Goal: Task Accomplishment & Management: Use online tool/utility

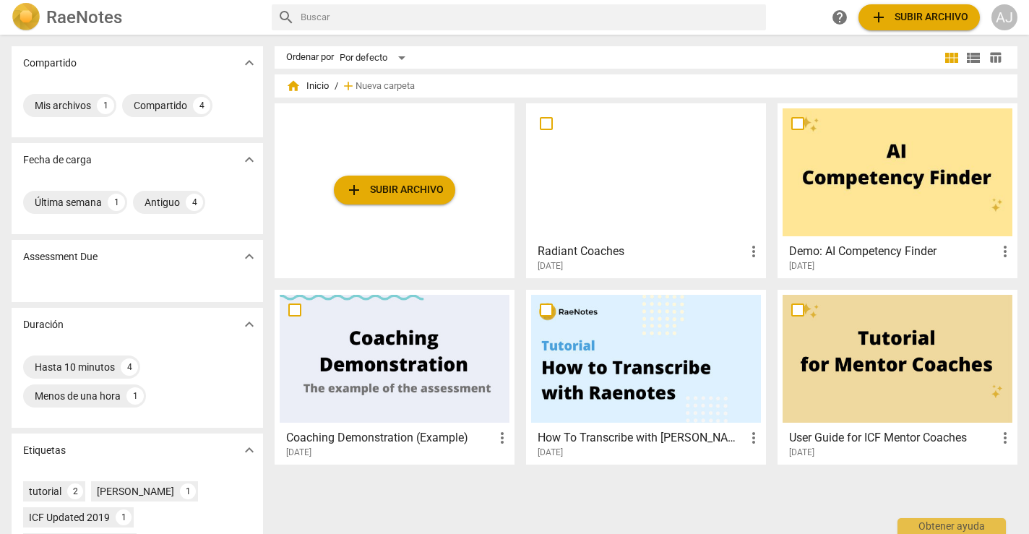
click at [410, 192] on span "add Subir archivo" at bounding box center [394, 189] width 98 height 17
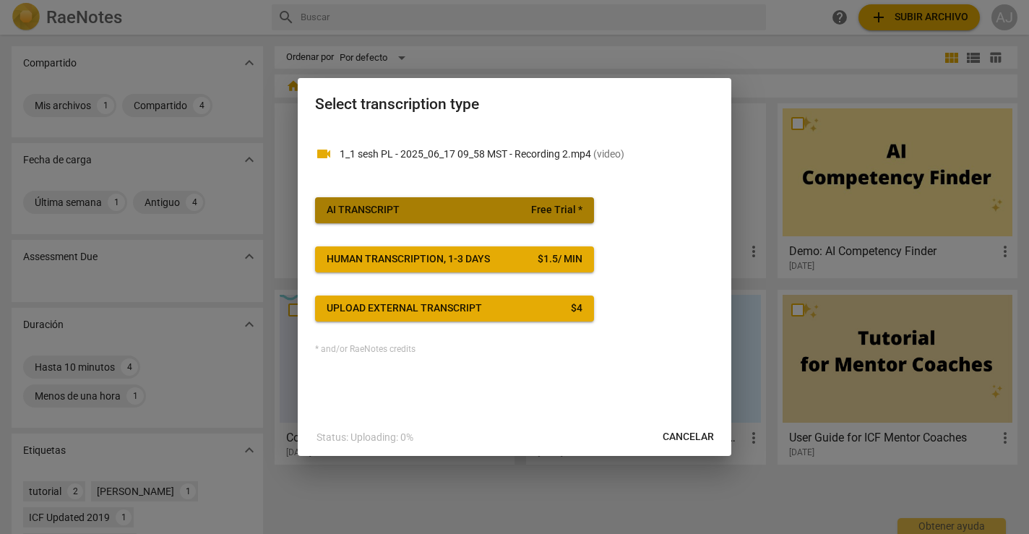
click at [522, 206] on span "AI Transcript Free Trial *" at bounding box center [455, 210] width 256 height 14
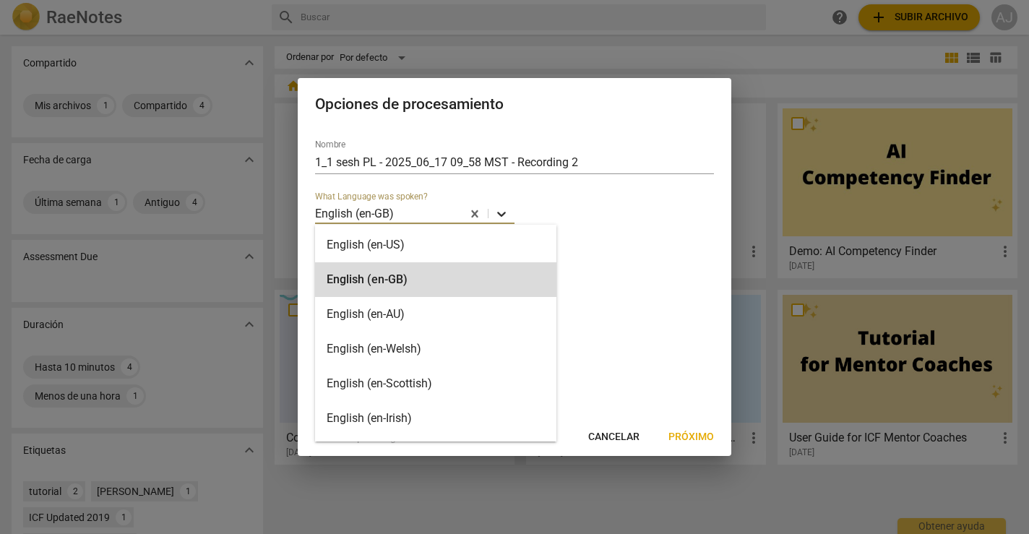
click at [501, 215] on icon at bounding box center [501, 214] width 9 height 5
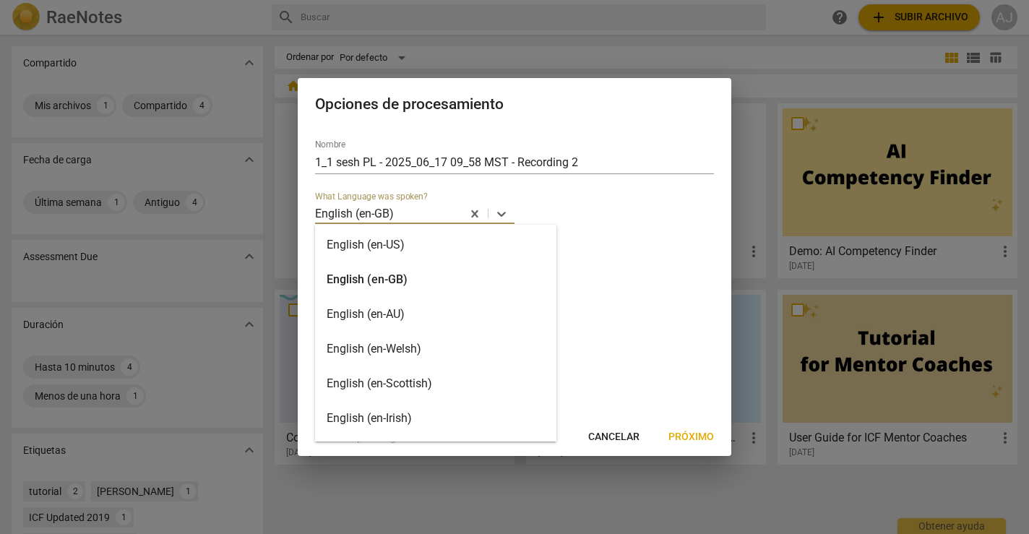
click at [445, 246] on div "English (en-US)" at bounding box center [435, 245] width 241 height 35
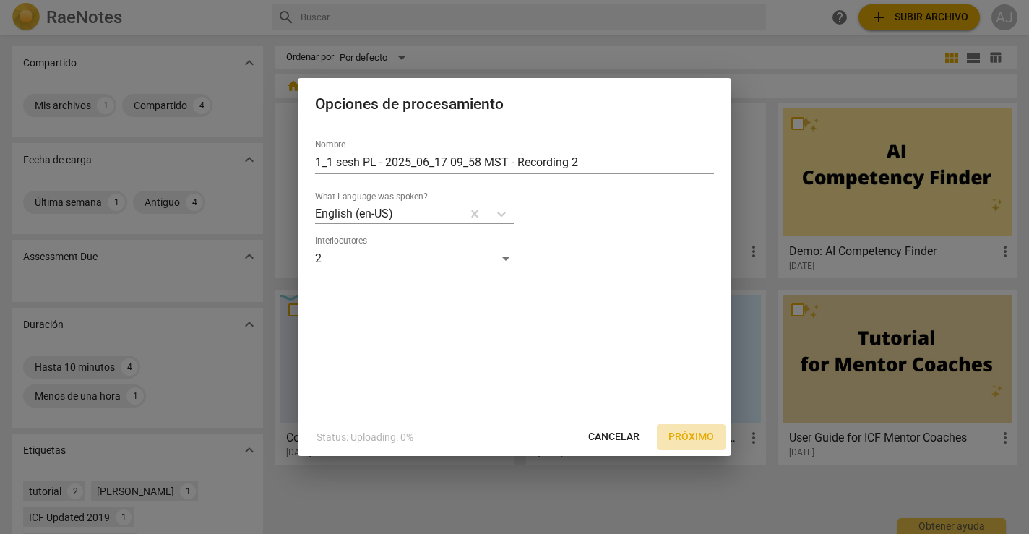
click at [688, 435] on span "Próximo" at bounding box center [691, 437] width 46 height 14
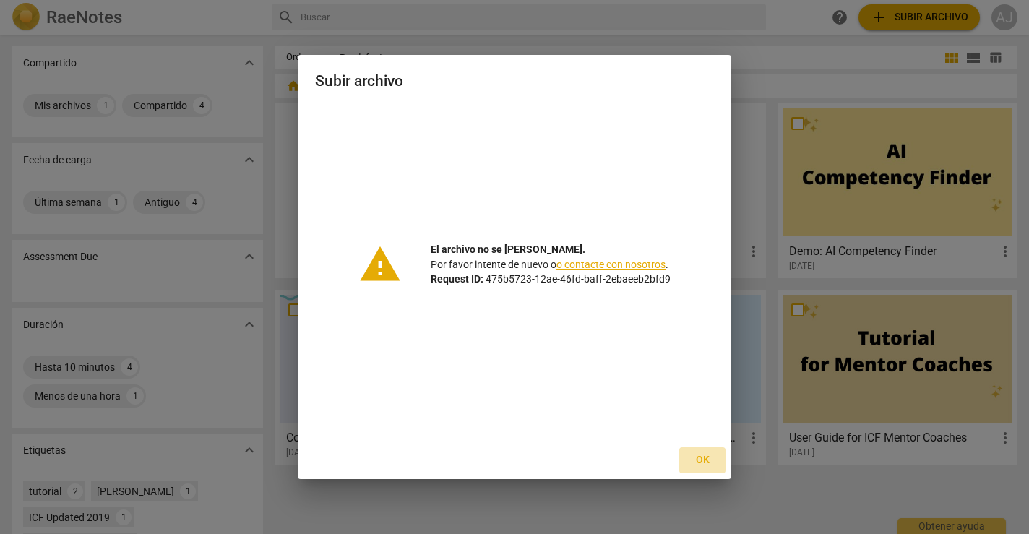
click at [705, 459] on span "Ok" at bounding box center [702, 460] width 23 height 14
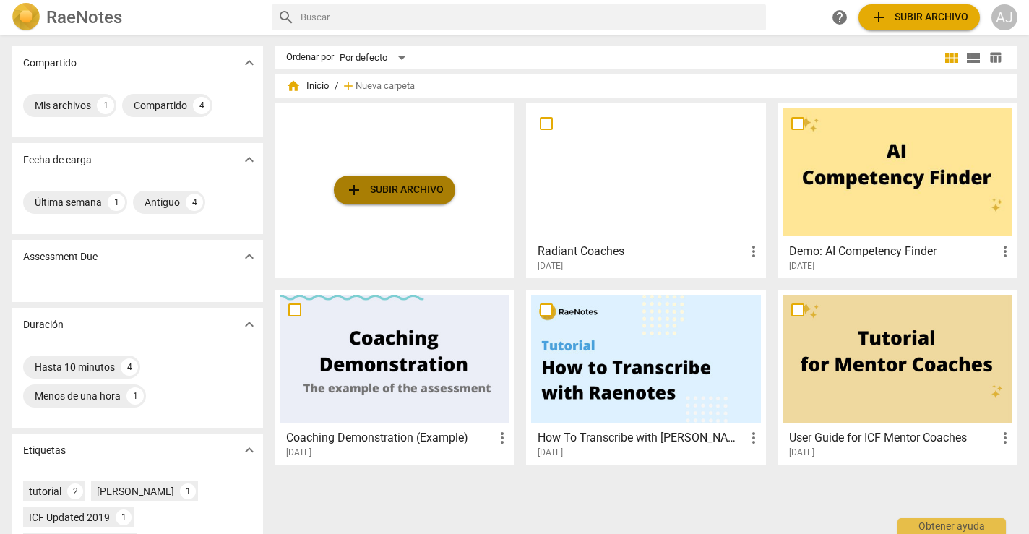
click at [422, 186] on span "add Subir archivo" at bounding box center [394, 189] width 98 height 17
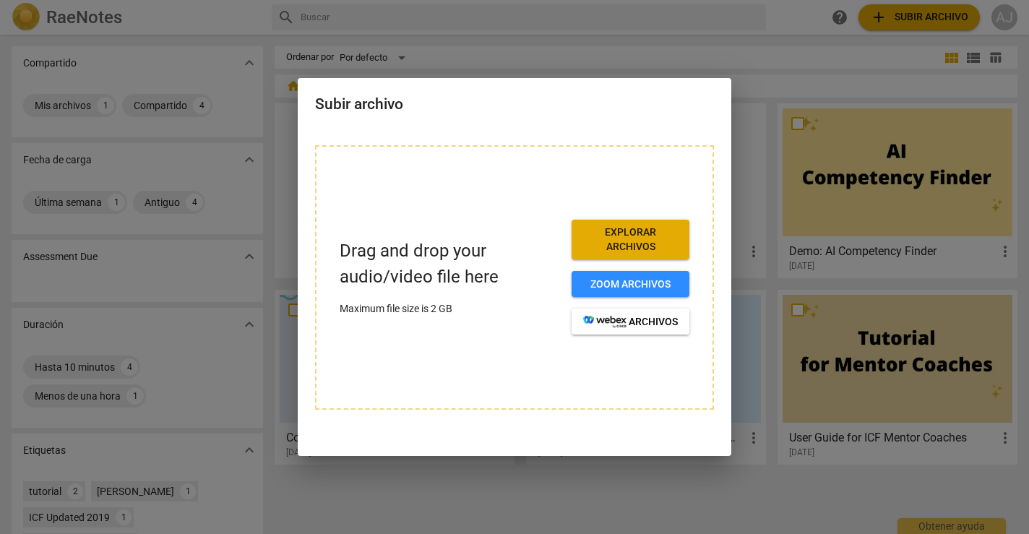
click at [634, 236] on span "Explorar archivos" at bounding box center [630, 239] width 95 height 28
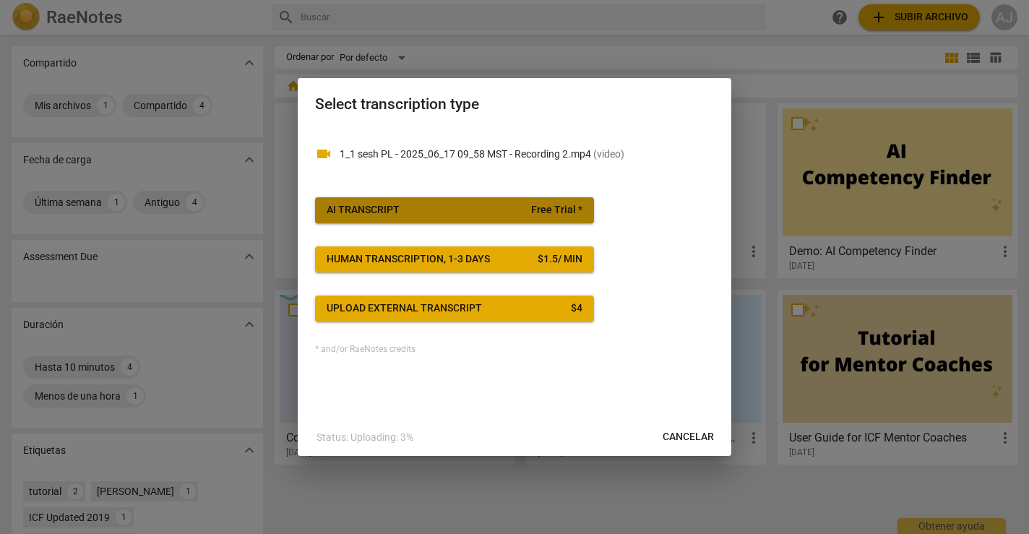
click at [538, 204] on span "Free Trial *" at bounding box center [556, 210] width 51 height 14
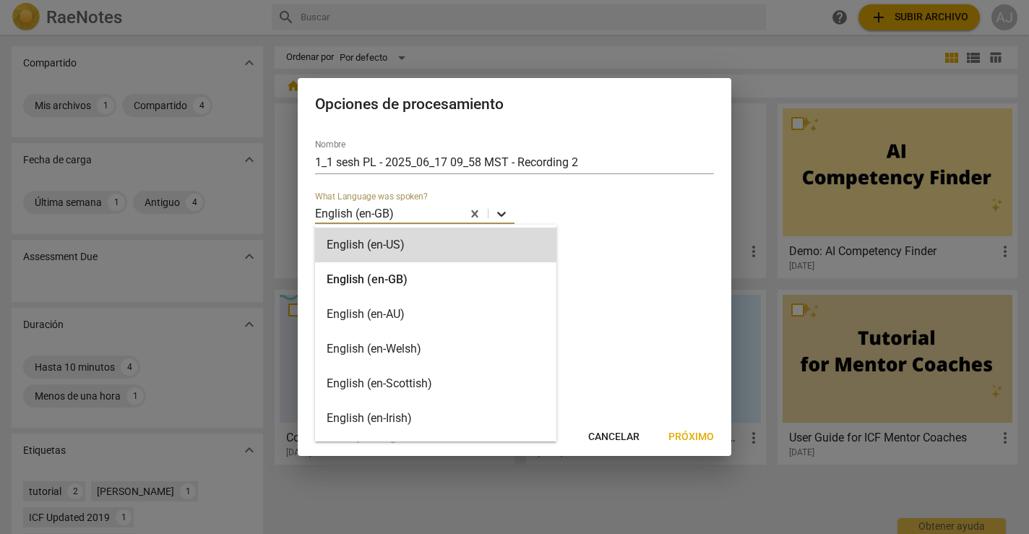
click at [501, 215] on icon at bounding box center [501, 214] width 9 height 5
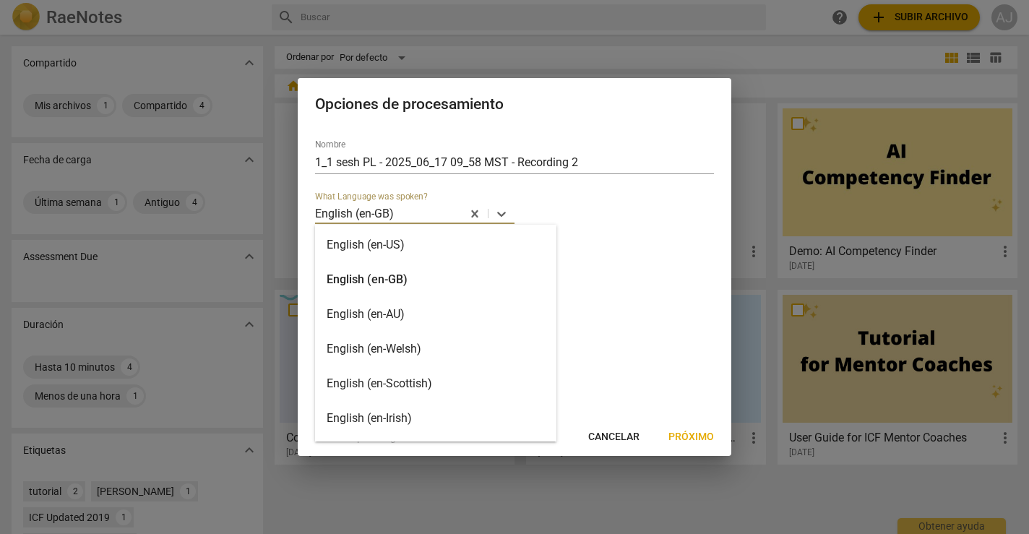
click at [436, 244] on div "English (en-US)" at bounding box center [435, 245] width 241 height 35
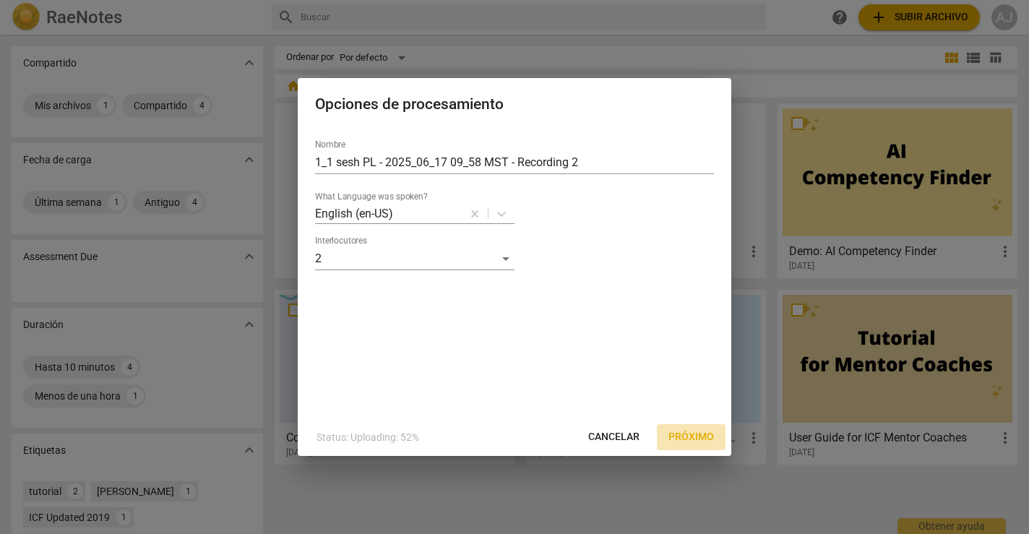
click at [681, 430] on span "Próximo" at bounding box center [691, 437] width 46 height 14
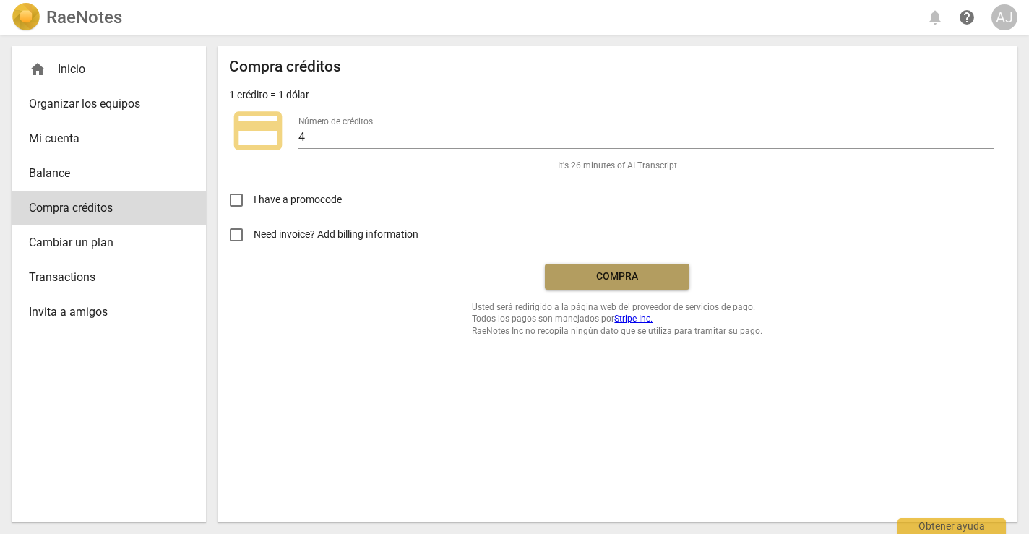
click at [603, 287] on button "Compra" at bounding box center [617, 277] width 144 height 26
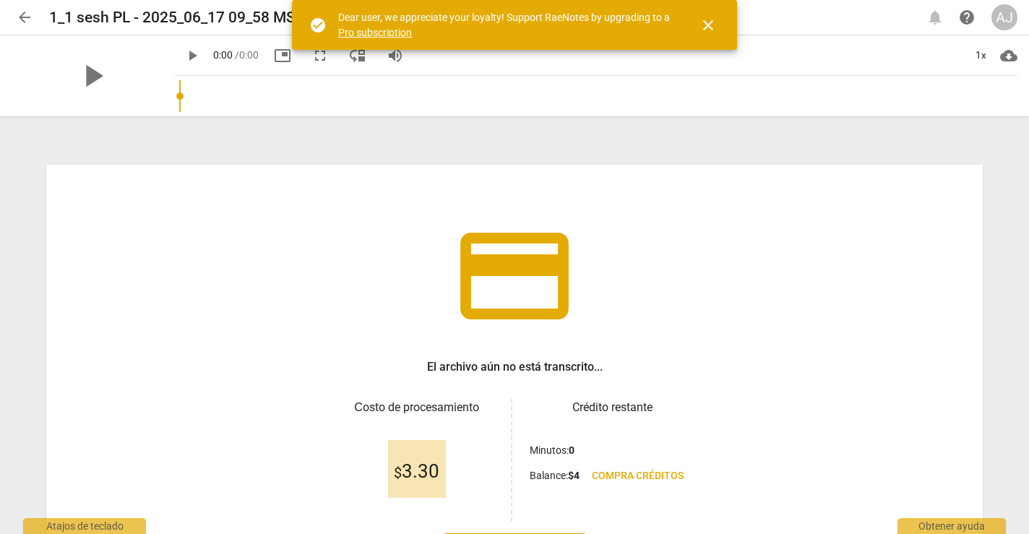
click at [808, 309] on div "credit_card El archivo aún no está transcrito... Сosto de procesamiento $ 3.30 …" at bounding box center [514, 385] width 936 height 441
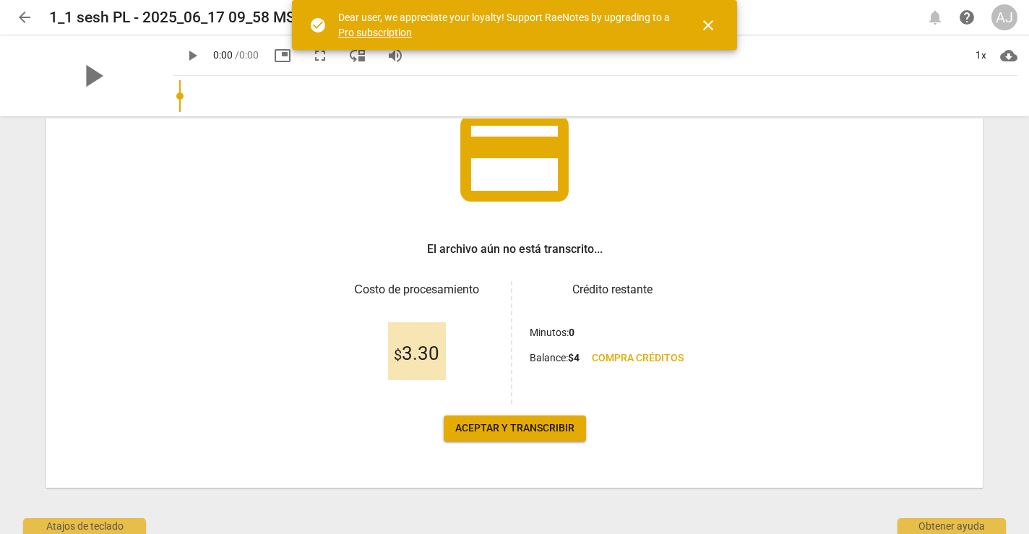
scroll to position [118, 0]
click at [530, 428] on span "Aceptar y transcribir" at bounding box center [514, 428] width 119 height 14
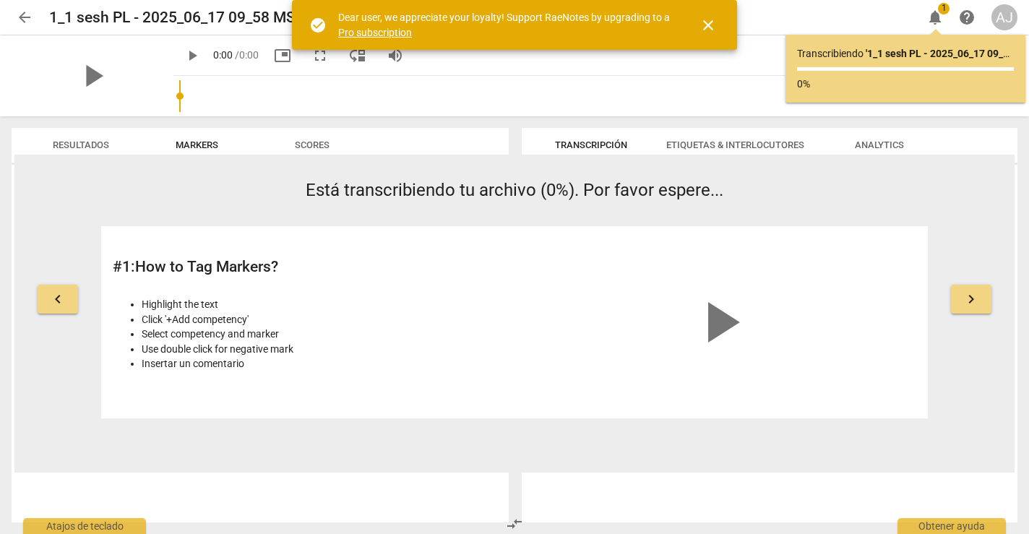
click at [711, 30] on span "close" at bounding box center [707, 25] width 17 height 17
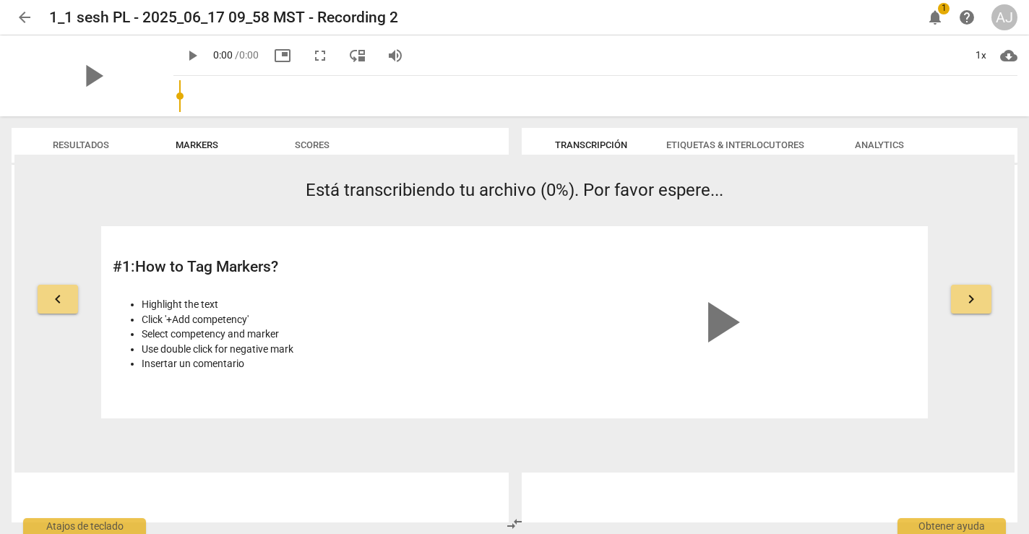
click at [803, 181] on p "Está transcribiendo tu archivo (0%). Por favor espere..." at bounding box center [514, 190] width 827 height 25
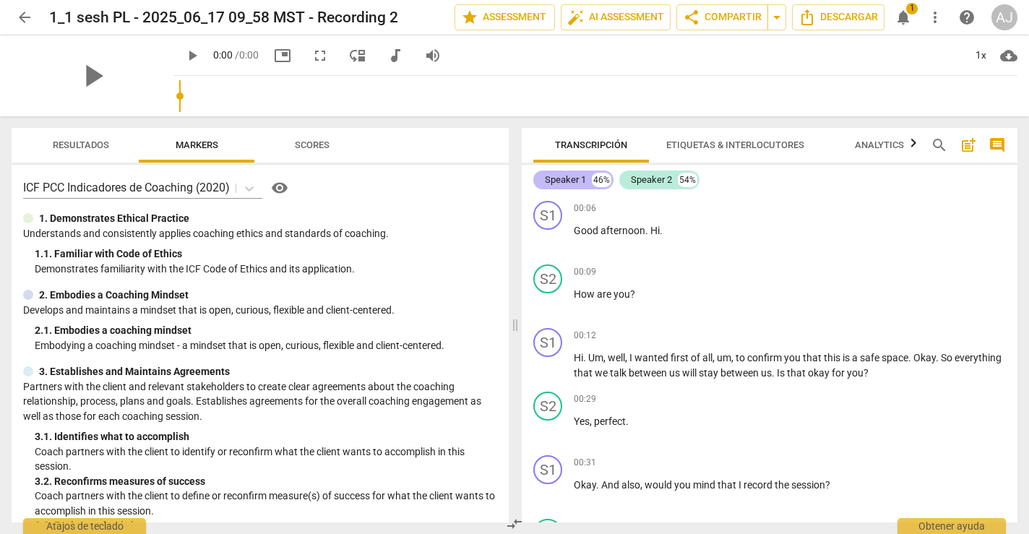
click at [580, 178] on div "Speaker 1" at bounding box center [565, 180] width 41 height 14
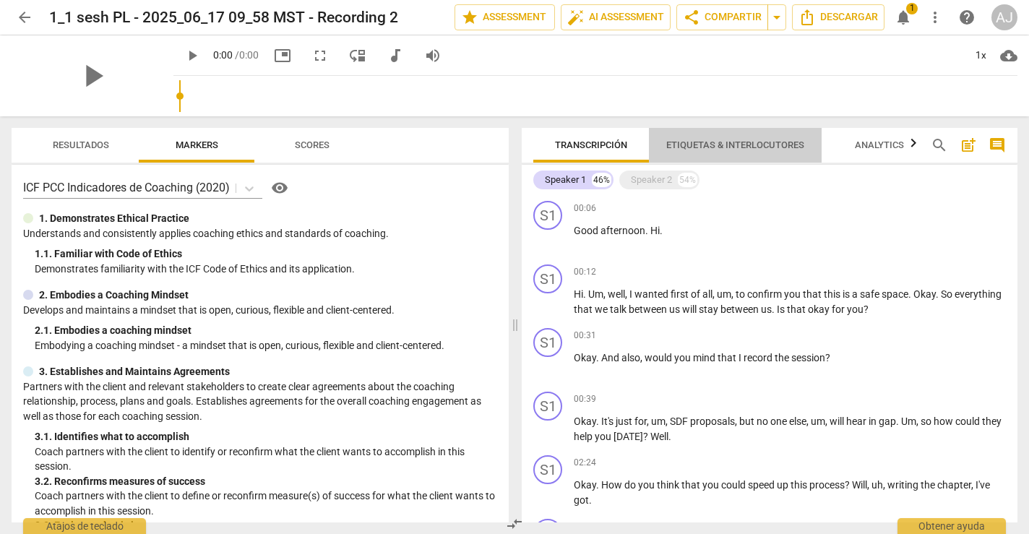
click at [710, 150] on span "Etiquetas & Interlocutores" at bounding box center [735, 146] width 173 height 20
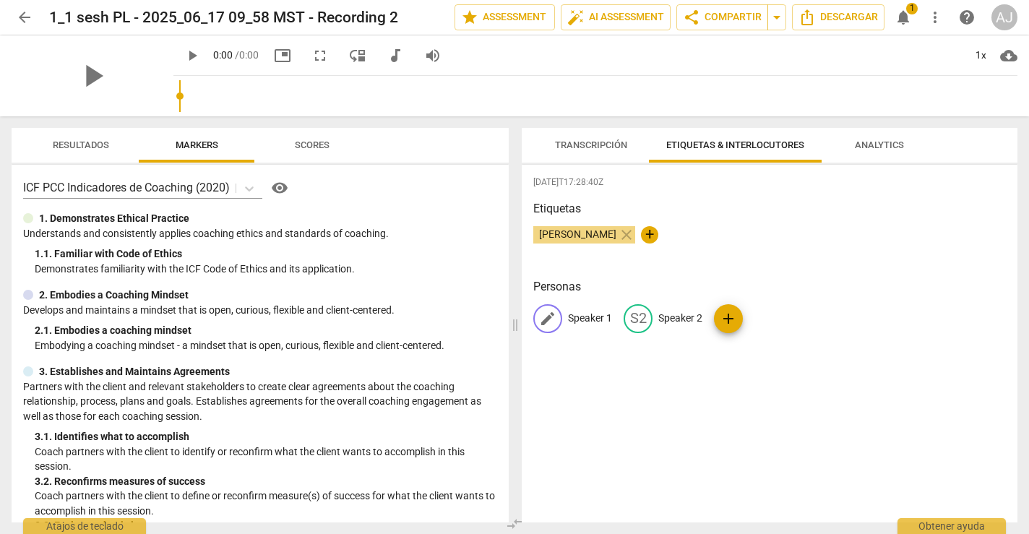
click at [556, 314] on span "edit" at bounding box center [547, 318] width 17 height 17
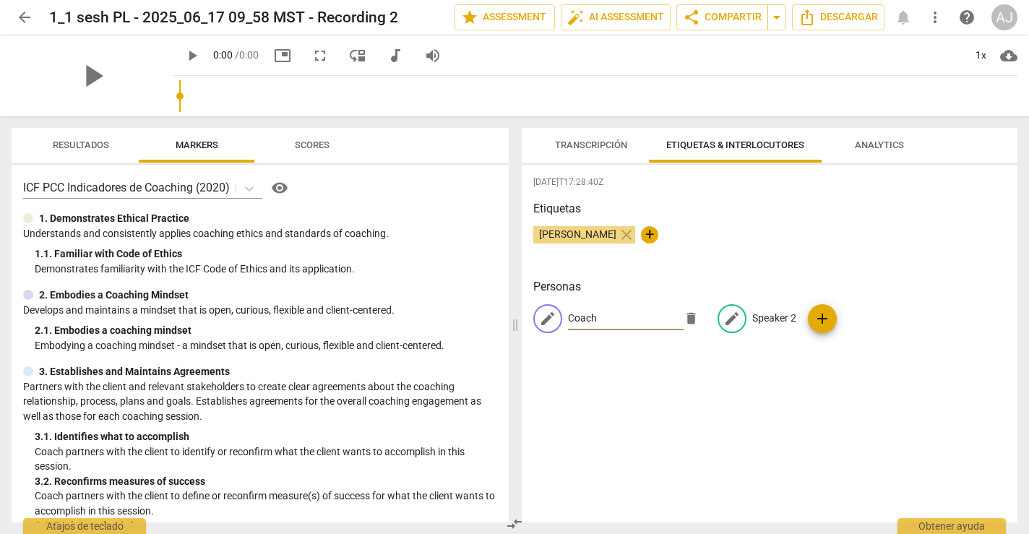
type input "Coach"
click at [774, 316] on p "Speaker 2" at bounding box center [774, 318] width 44 height 15
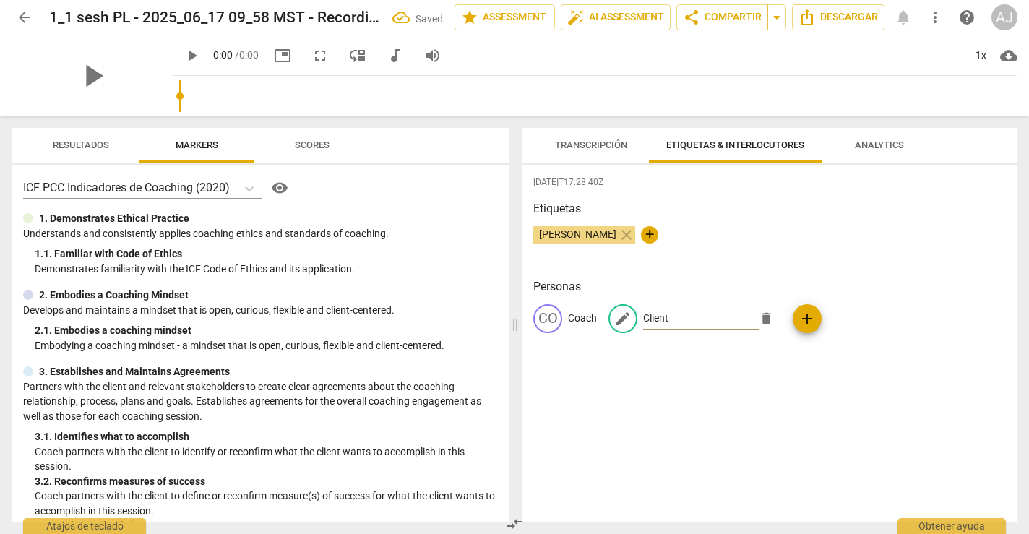
type input "Client"
click at [984, 242] on div "[PERSON_NAME] close +" at bounding box center [769, 240] width 472 height 29
click at [595, 139] on span "Transcripción" at bounding box center [591, 144] width 72 height 11
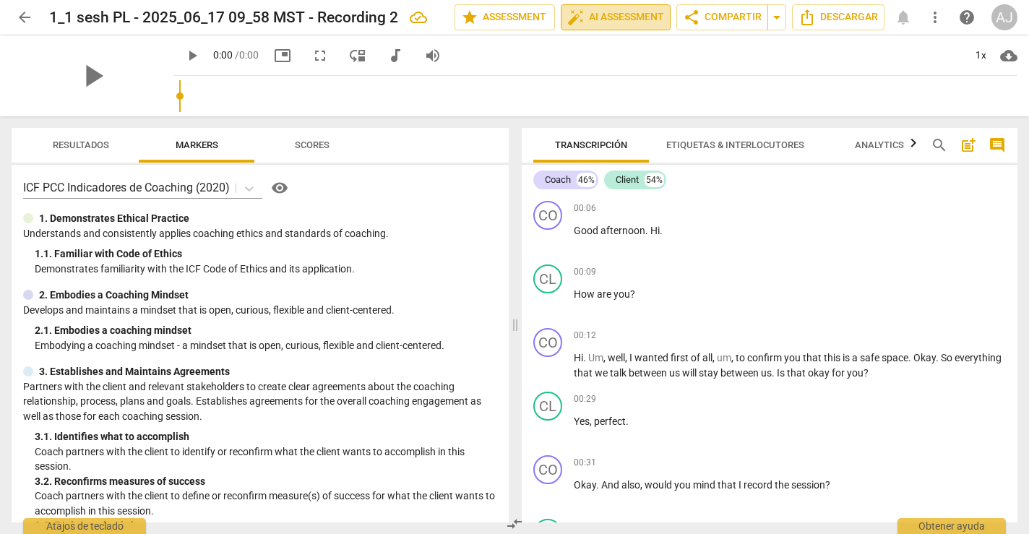
click at [614, 25] on span "auto_fix_high AI Assessment" at bounding box center [615, 17] width 97 height 17
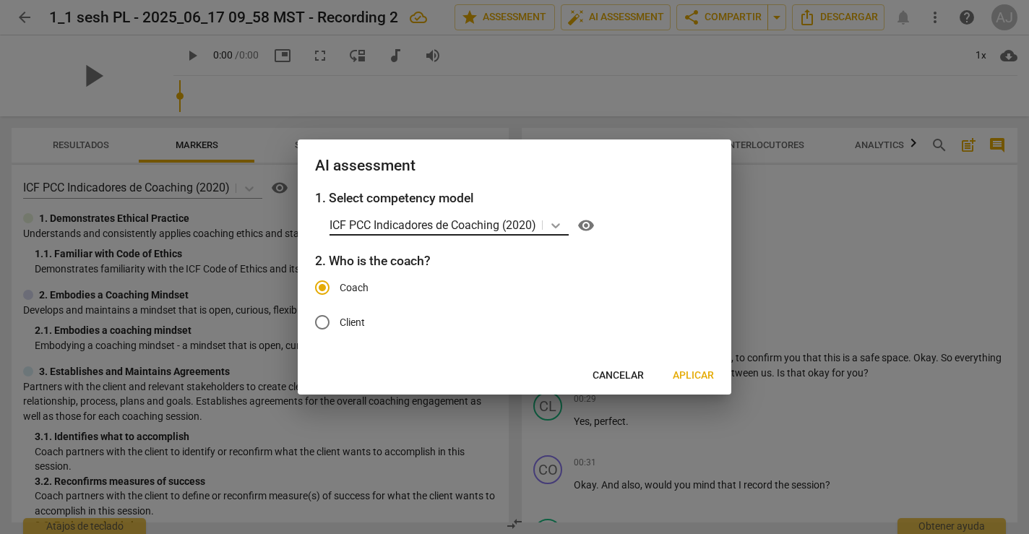
click at [547, 220] on div at bounding box center [556, 225] width 26 height 21
click at [683, 277] on label "Coach" at bounding box center [503, 287] width 397 height 35
click at [340, 277] on input "Coach" at bounding box center [322, 287] width 35 height 35
click at [693, 379] on span "Aplicar" at bounding box center [693, 375] width 41 height 14
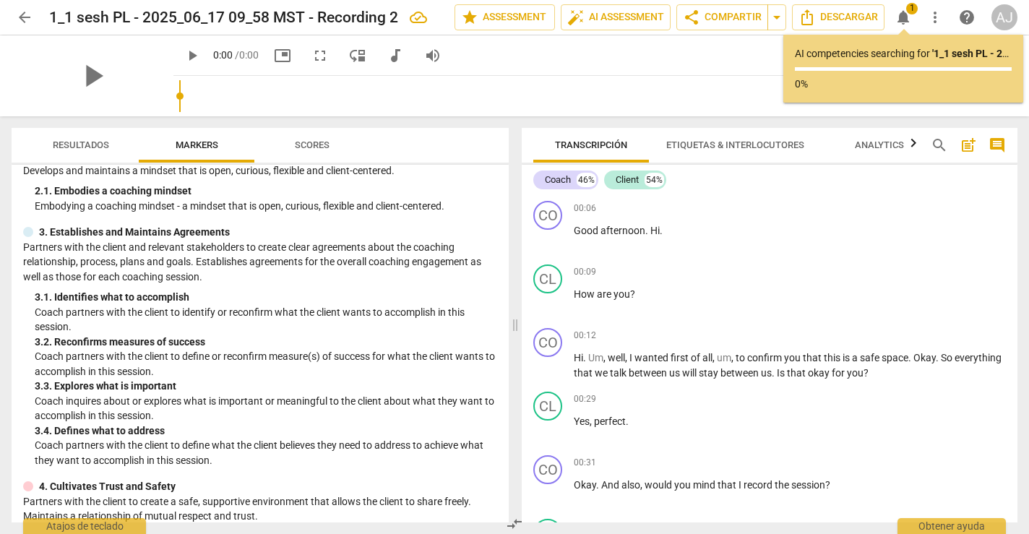
scroll to position [0, 0]
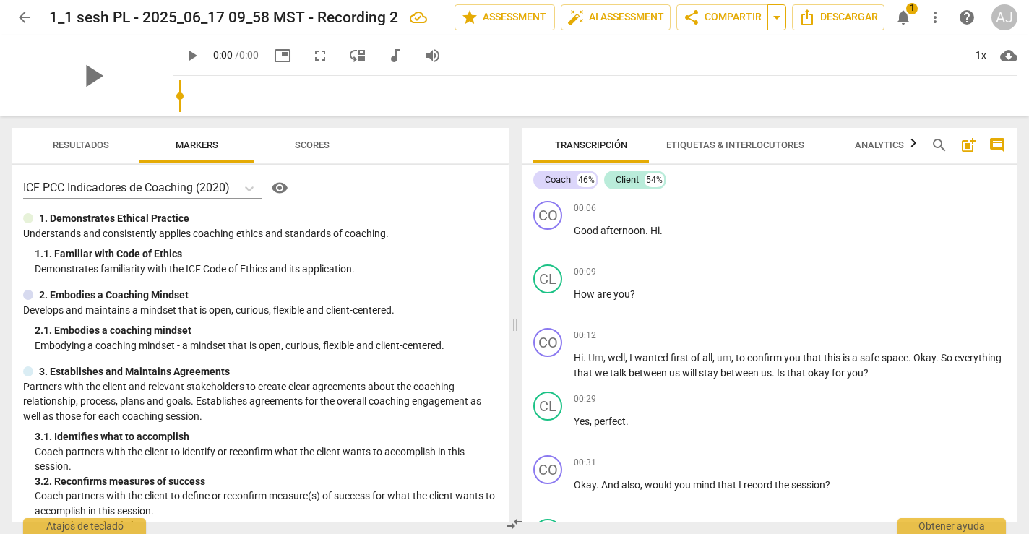
click at [768, 17] on span "arrow_drop_down" at bounding box center [776, 17] width 17 height 17
click at [774, 27] on button "arrow_drop_down" at bounding box center [776, 17] width 19 height 26
click at [820, 62] on div "play_arrow 0:00 / 0:00 picture_in_picture fullscreen move_down audiotrack volum…" at bounding box center [595, 55] width 844 height 40
click at [908, 21] on span "notifications" at bounding box center [902, 17] width 17 height 17
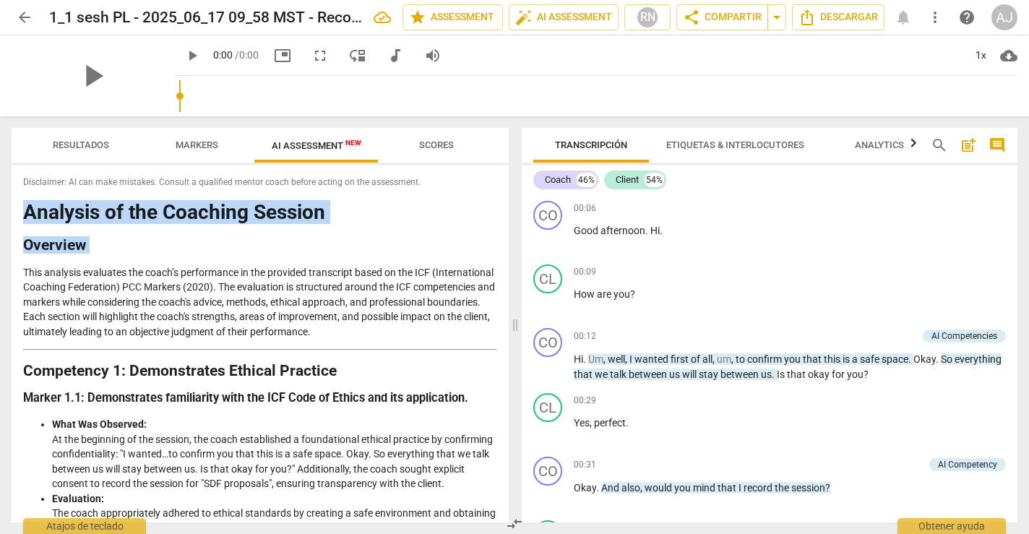
drag, startPoint x: 503, startPoint y: 192, endPoint x: 503, endPoint y: 256, distance: 63.6
click at [503, 256] on div "Disclaimer: AI can make mistakes. Consult a qualified mentor coach before actin…" at bounding box center [260, 344] width 497 height 358
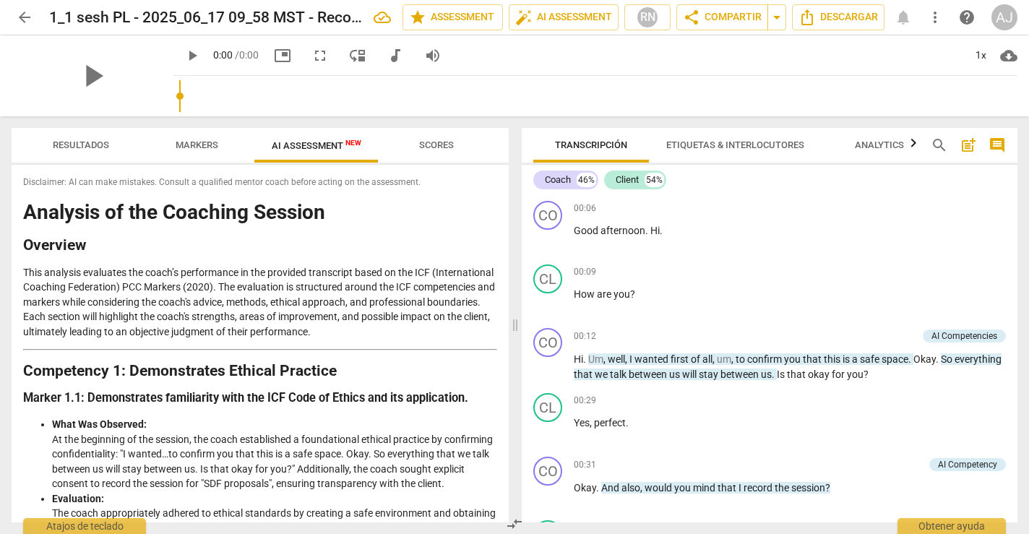
drag, startPoint x: 502, startPoint y: 186, endPoint x: 490, endPoint y: 183, distance: 12.8
click at [490, 184] on div "Disclaimer: AI can make mistakes. Consult a qualified mentor coach before actin…" at bounding box center [260, 344] width 497 height 358
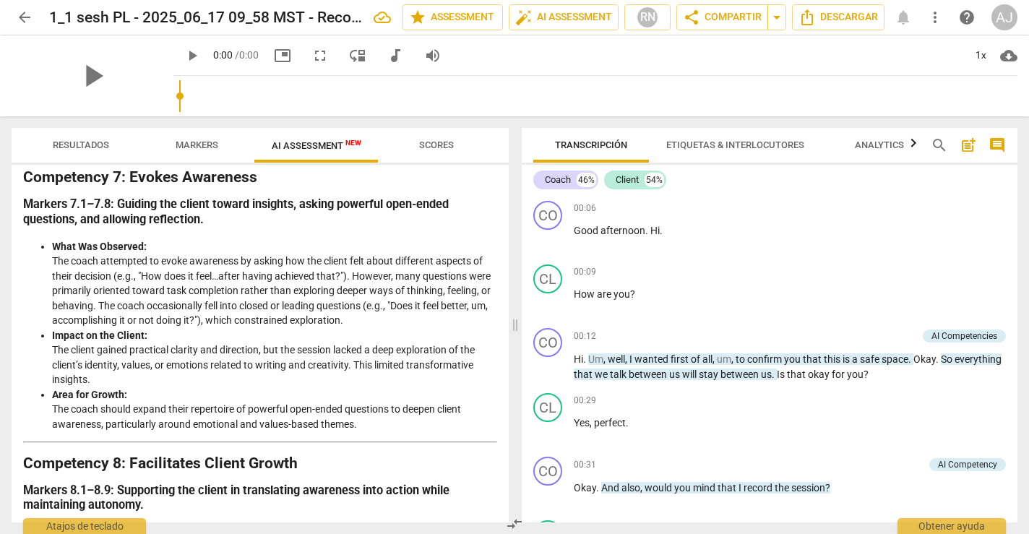
scroll to position [2420, 0]
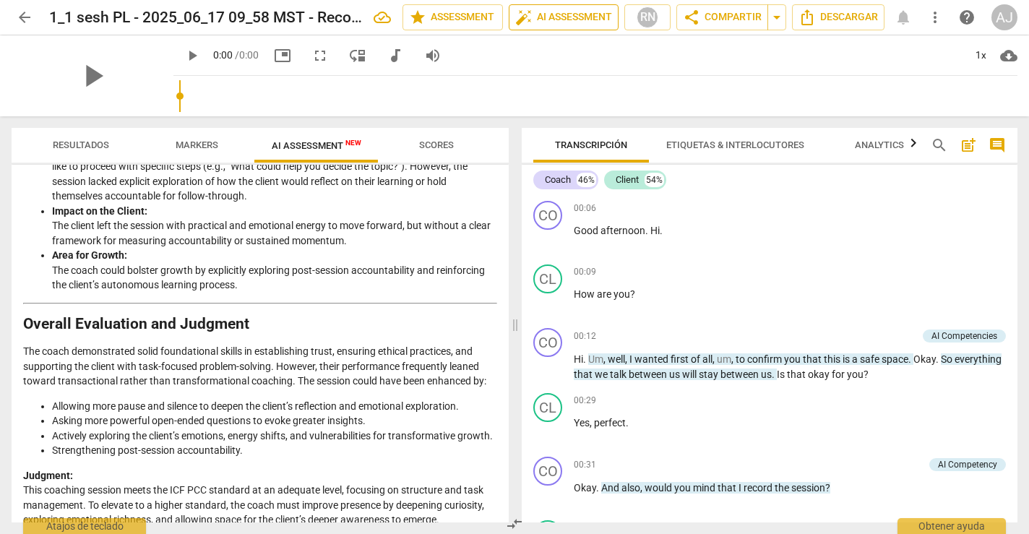
click at [545, 19] on span "auto_fix_high AI Assessment" at bounding box center [563, 17] width 97 height 17
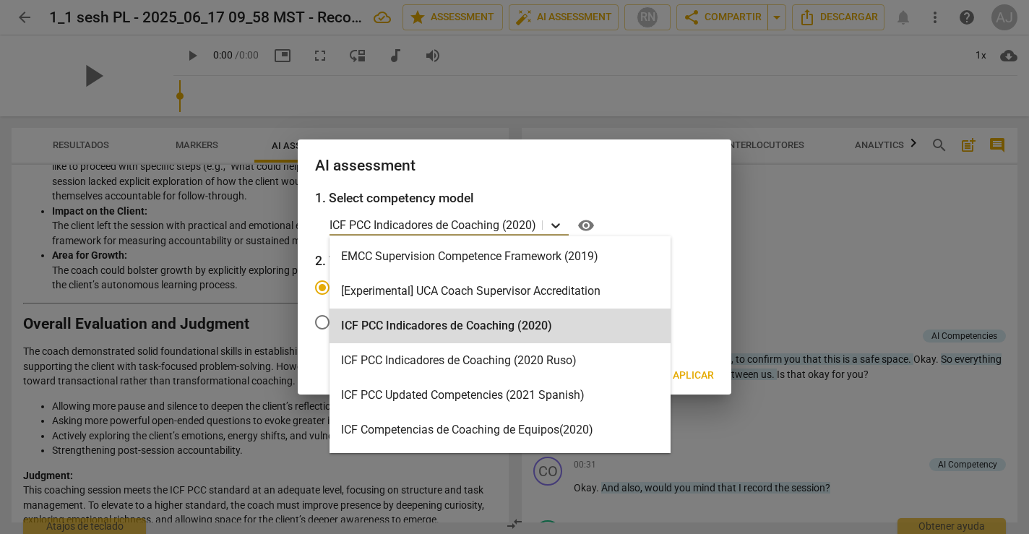
click at [560, 225] on icon at bounding box center [555, 225] width 9 height 5
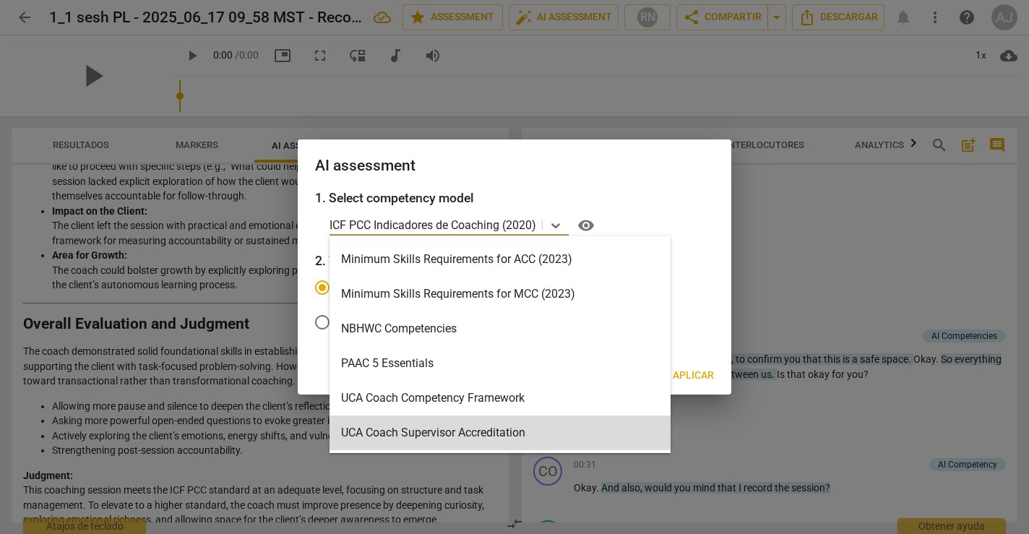
scroll to position [0, 0]
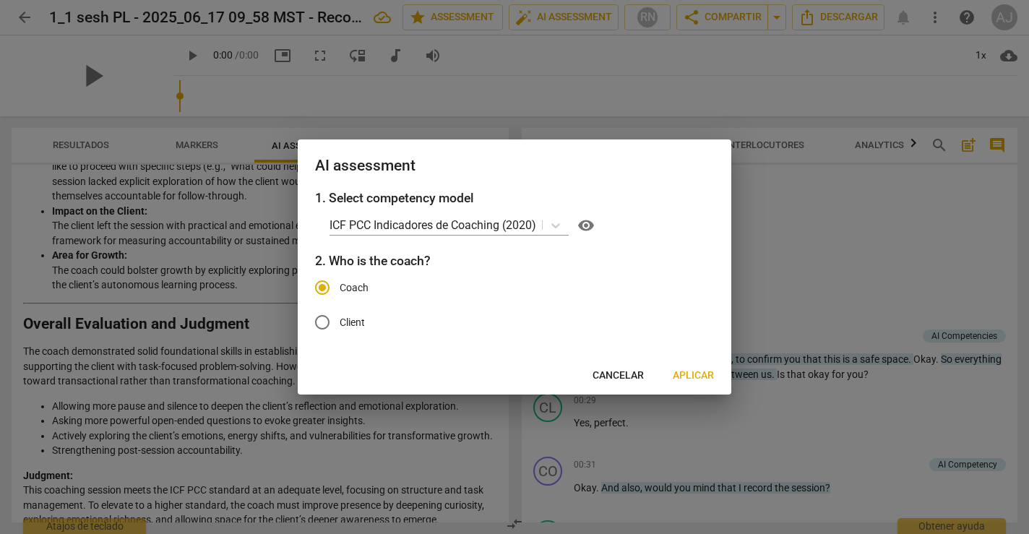
click at [775, 187] on div at bounding box center [514, 267] width 1029 height 534
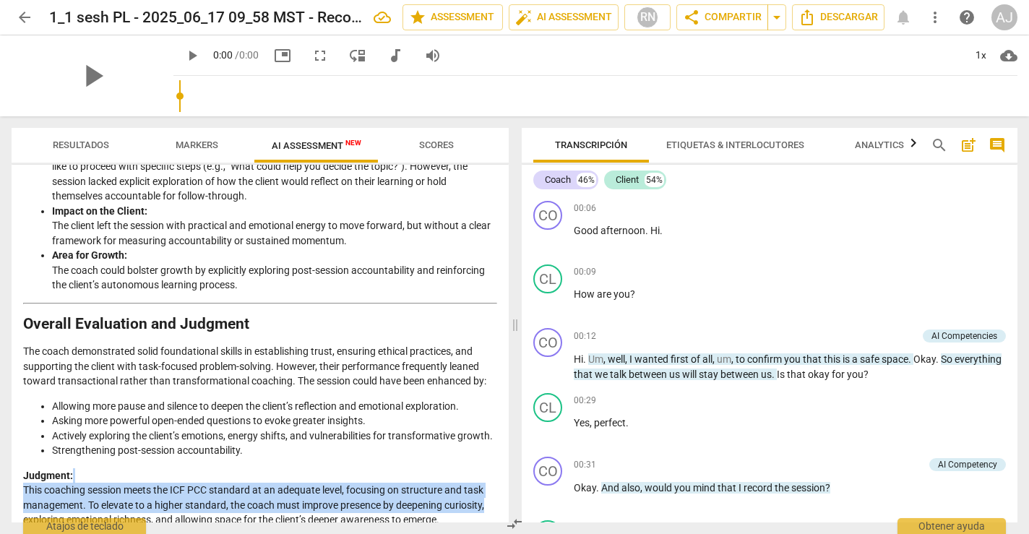
drag, startPoint x: 503, startPoint y: 489, endPoint x: 506, endPoint y: 454, distance: 35.5
click at [506, 454] on div "Disclaimer: AI can make mistakes. Consult a qualified mentor coach before actin…" at bounding box center [260, 344] width 497 height 358
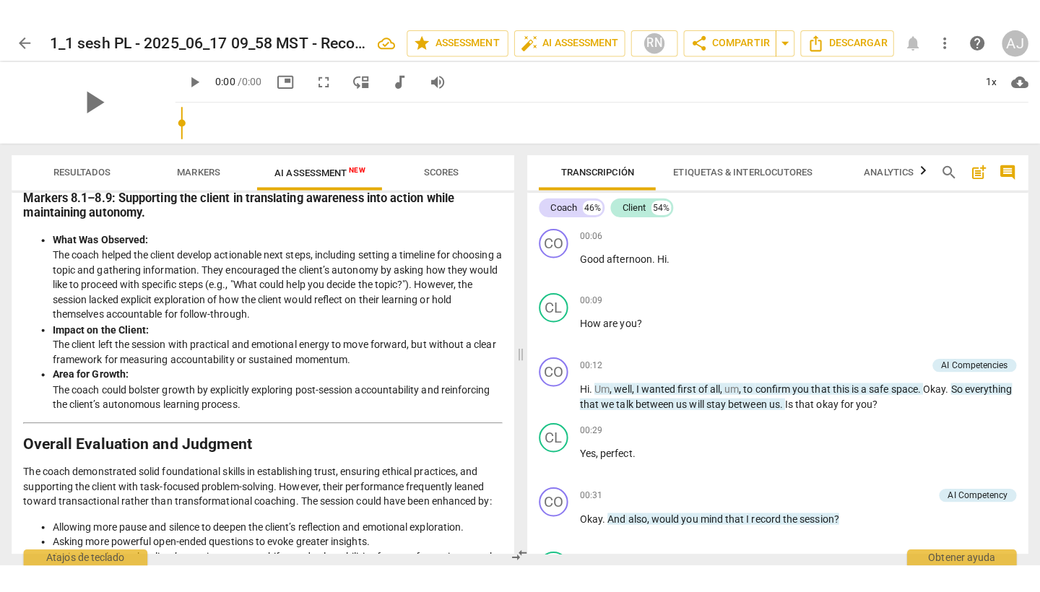
scroll to position [2341, 0]
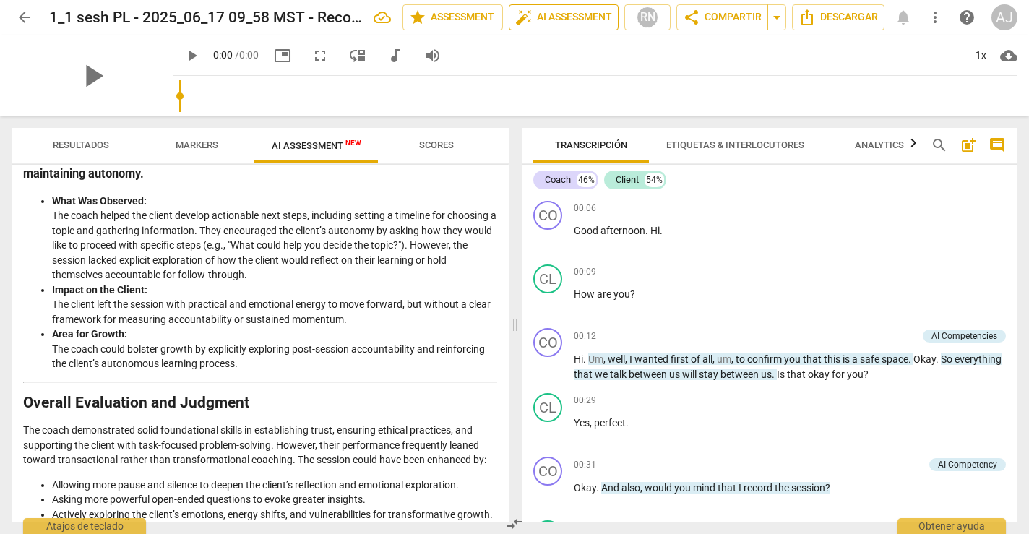
click at [600, 22] on span "auto_fix_high AI Assessment" at bounding box center [563, 17] width 97 height 17
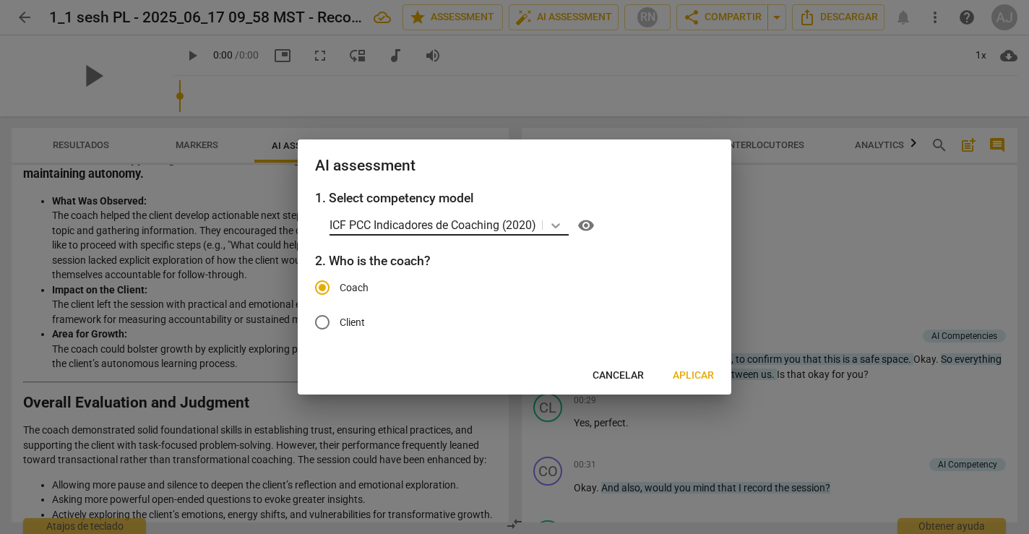
click at [563, 224] on icon at bounding box center [555, 225] width 14 height 14
click at [609, 190] on h3 "1. Select competency model" at bounding box center [514, 198] width 399 height 19
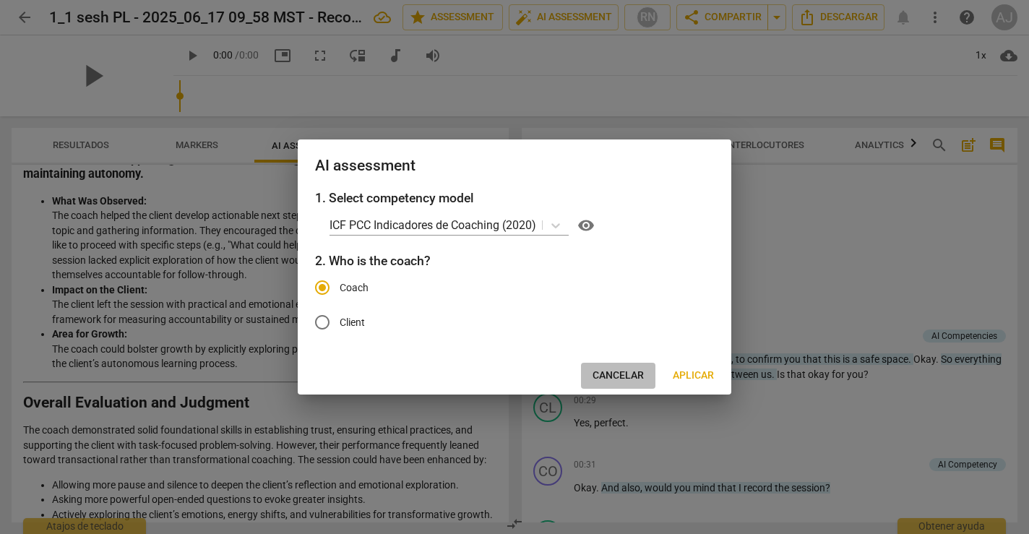
click at [619, 379] on span "Cancelar" at bounding box center [617, 375] width 51 height 14
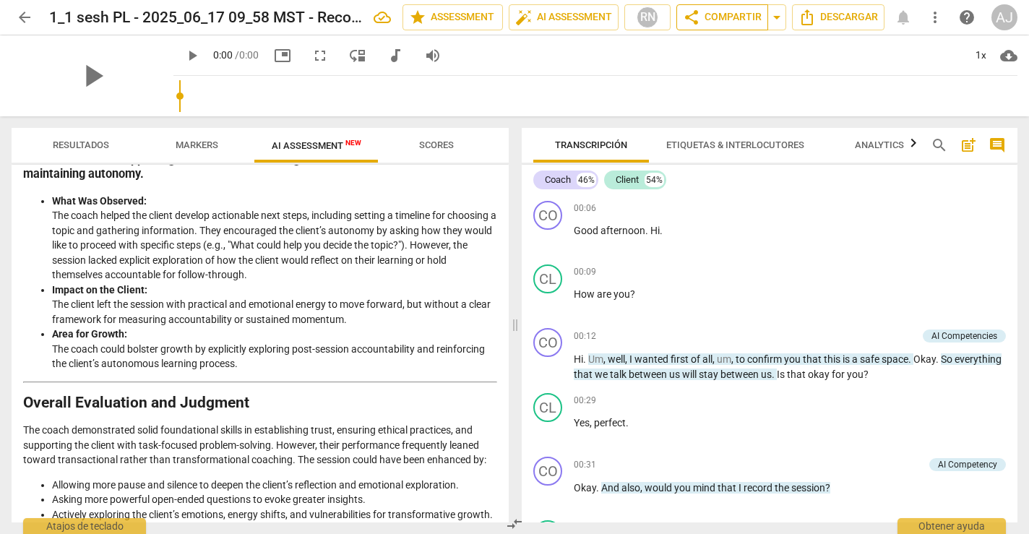
click at [723, 23] on span "share Compartir" at bounding box center [722, 17] width 79 height 17
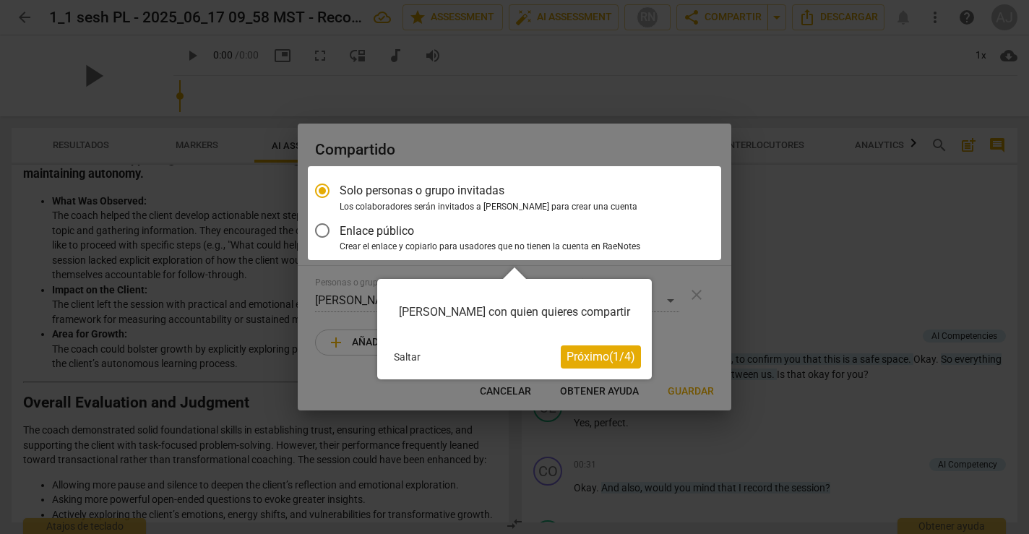
click at [587, 363] on span "Próximo ( 1 / 4 )" at bounding box center [600, 357] width 69 height 14
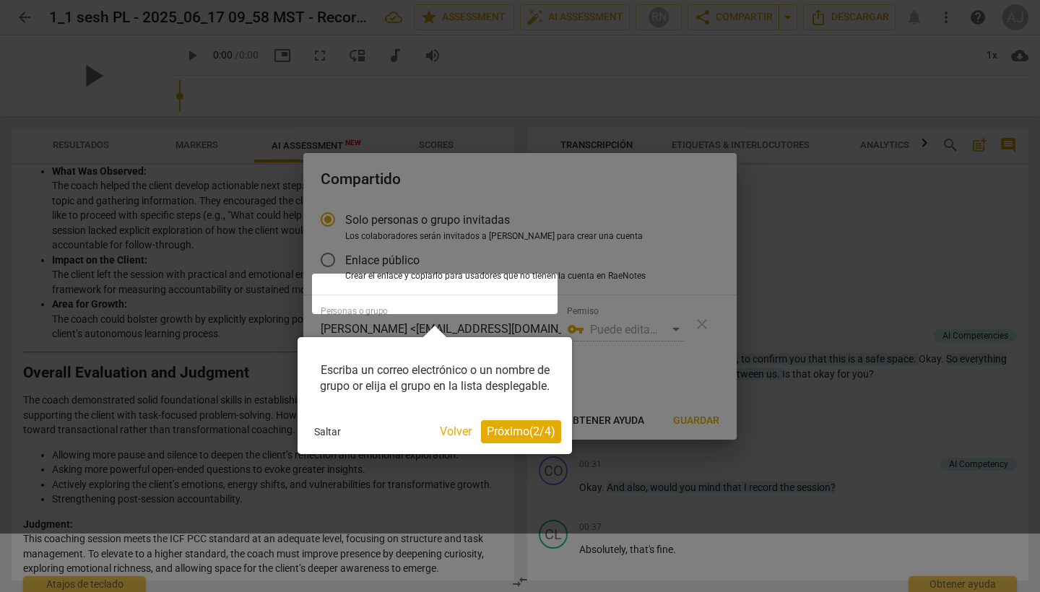
scroll to position [2332, 0]
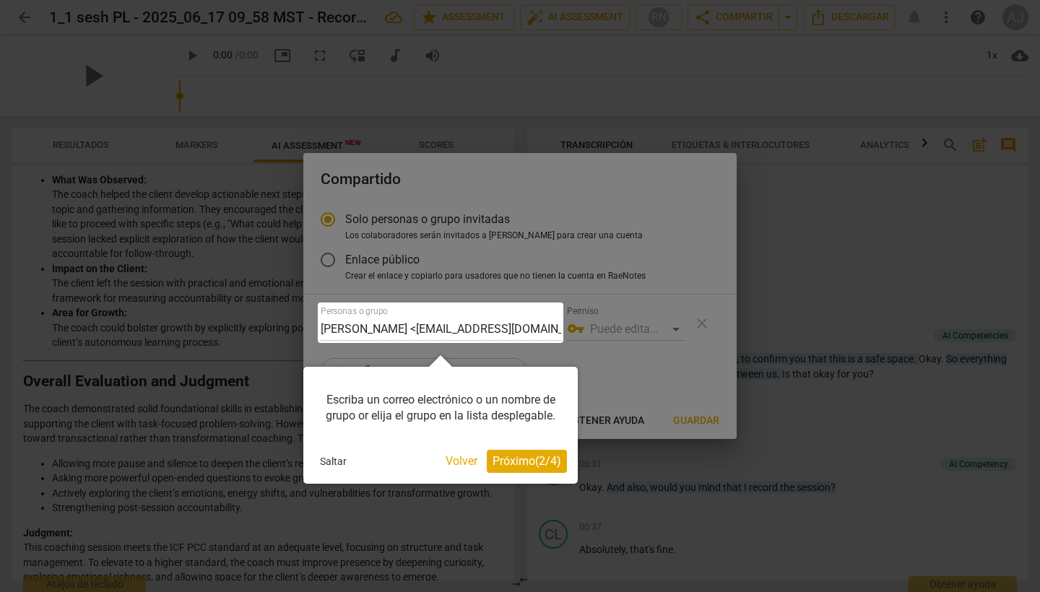
click at [336, 457] on button "Saltar" at bounding box center [333, 462] width 38 height 22
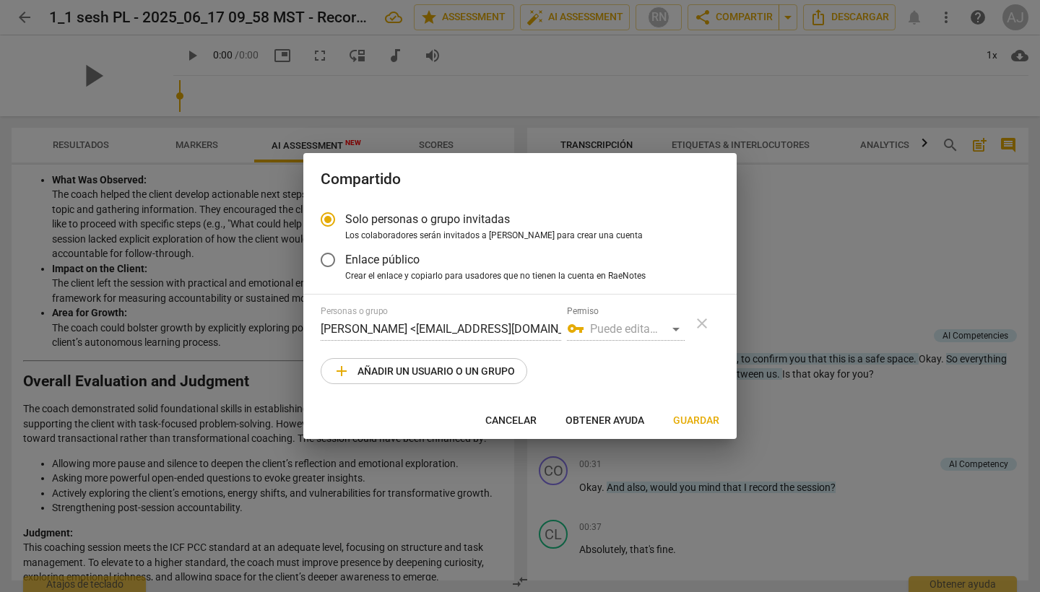
click at [517, 412] on button "Cancelar" at bounding box center [511, 420] width 74 height 26
radio input "false"
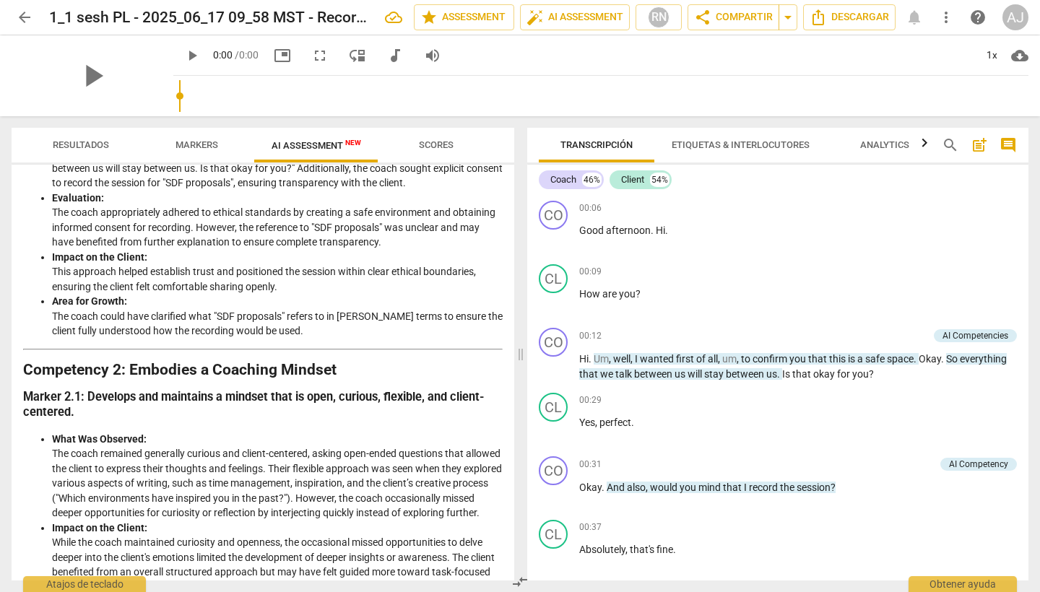
scroll to position [0, 0]
